Goal: Information Seeking & Learning: Learn about a topic

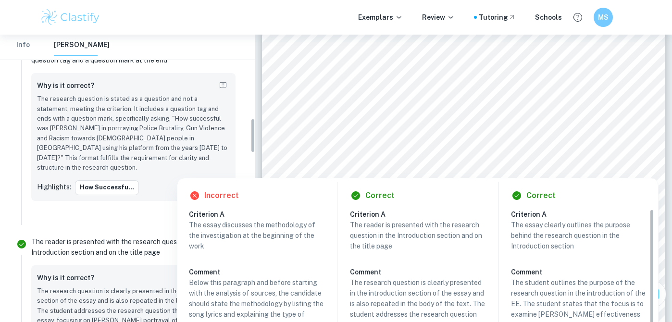
scroll to position [718, 0]
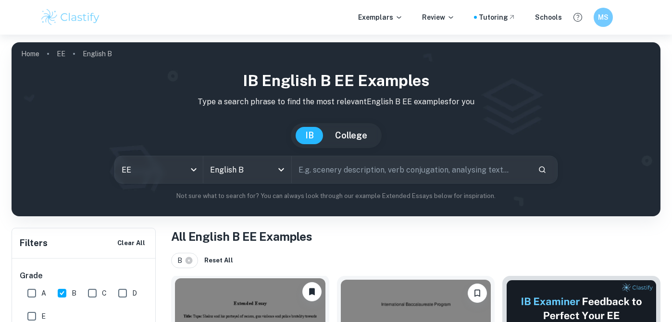
scroll to position [211, 0]
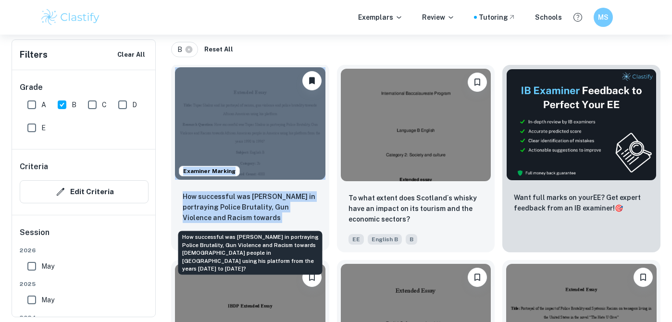
click at [261, 206] on p "How successful was [PERSON_NAME] in portraying Police Brutality, Gun Violence a…" at bounding box center [250, 207] width 135 height 33
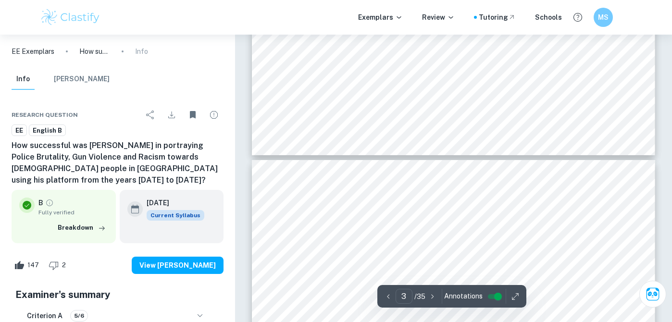
type input "4"
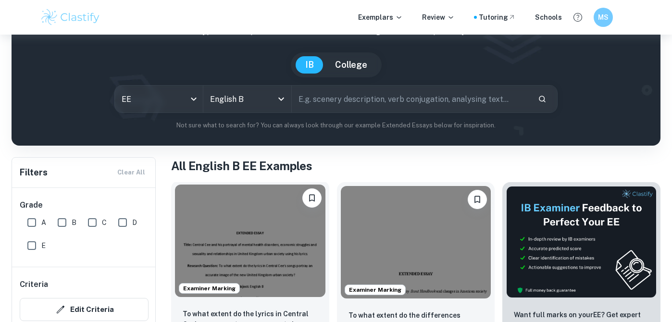
scroll to position [69, 0]
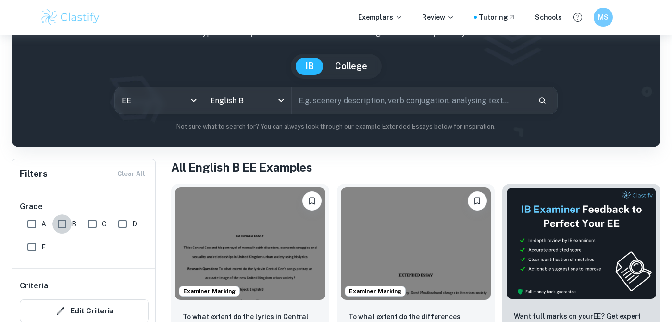
click at [62, 222] on input "B" at bounding box center [61, 223] width 19 height 19
checkbox input "true"
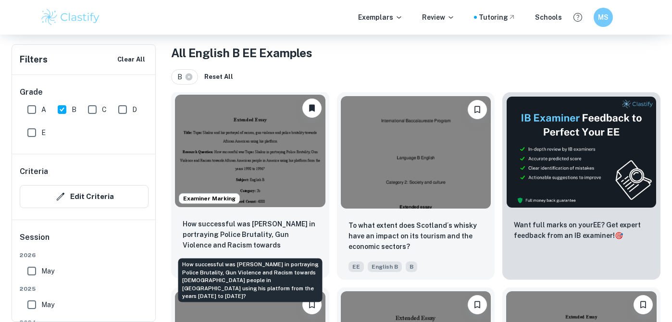
scroll to position [186, 0]
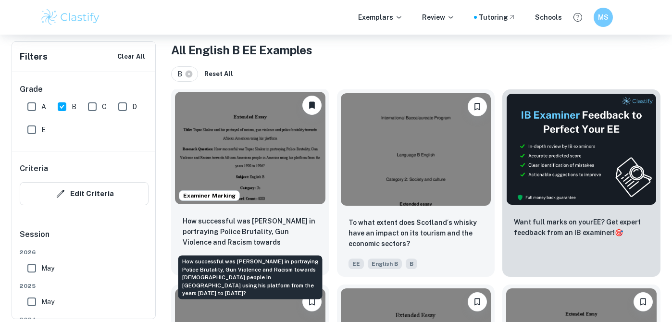
click at [274, 230] on p "How successful was [PERSON_NAME] in portraying Police Brutality, Gun Violence a…" at bounding box center [250, 232] width 135 height 33
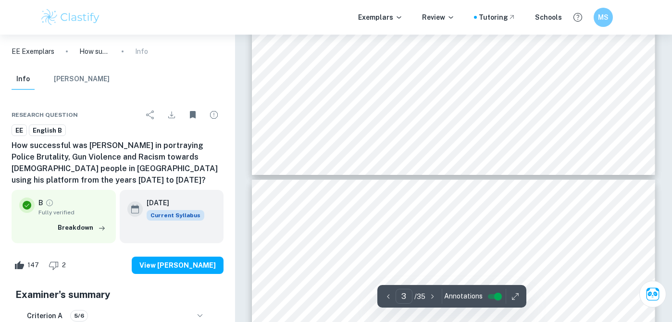
scroll to position [1515, 0]
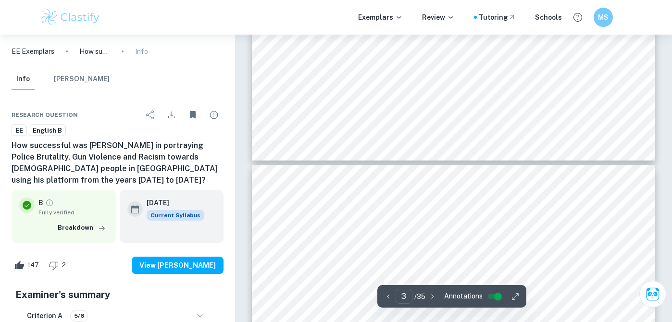
type input "4"
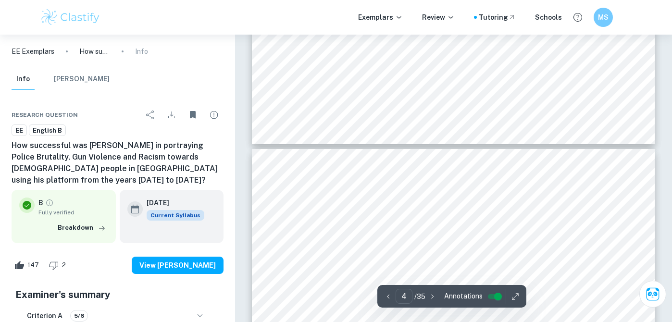
scroll to position [1548, 0]
